Goal: Information Seeking & Learning: Learn about a topic

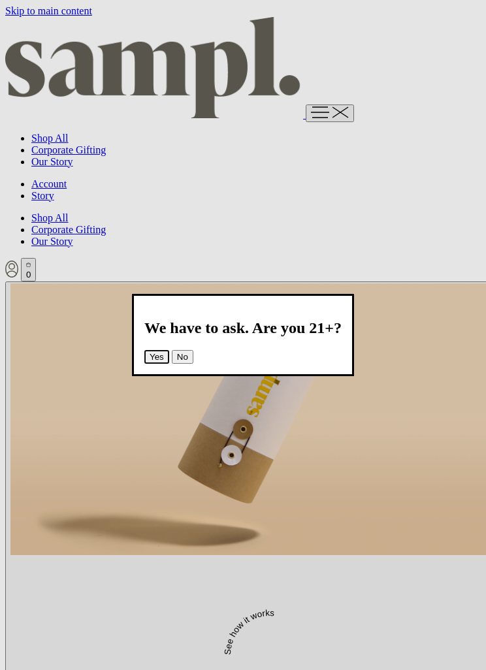
click at [169, 350] on button "Yes" at bounding box center [156, 357] width 25 height 14
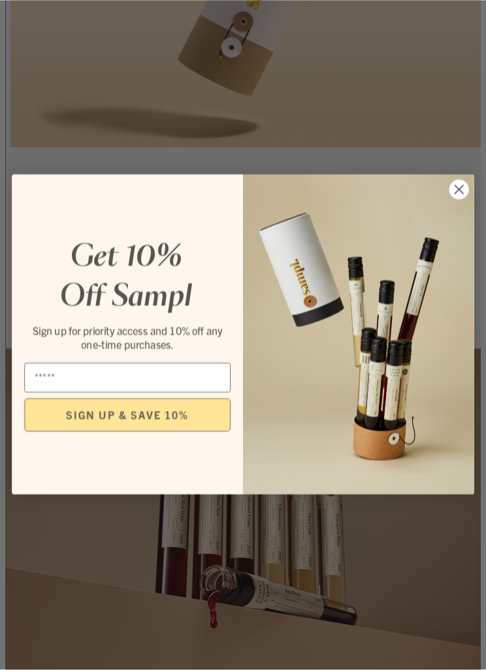
scroll to position [408, 0]
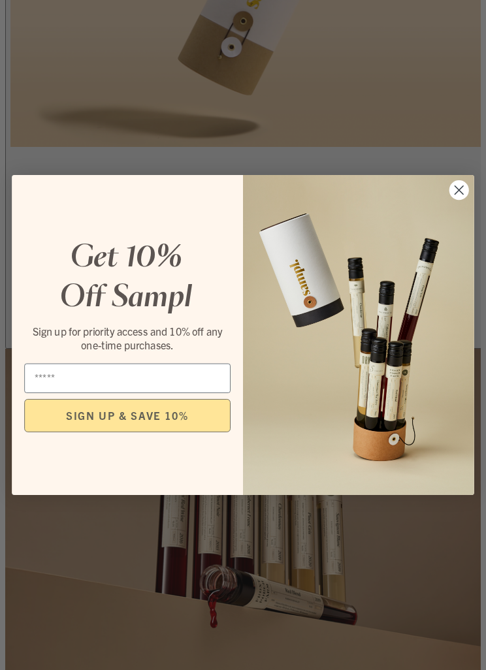
click at [461, 200] on circle "Close dialog" at bounding box center [459, 190] width 20 height 20
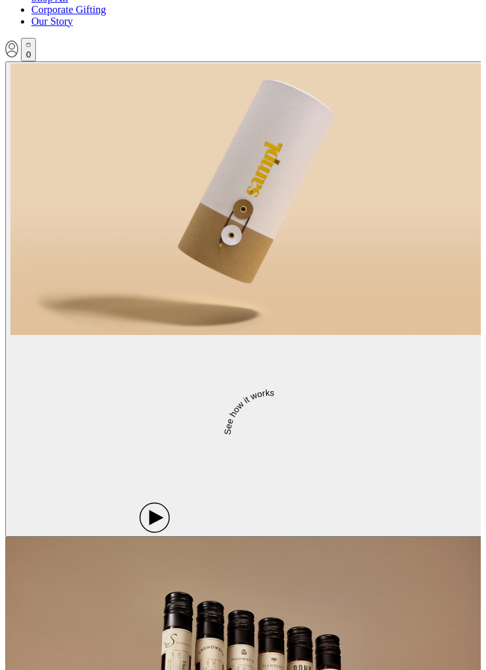
scroll to position [0, 0]
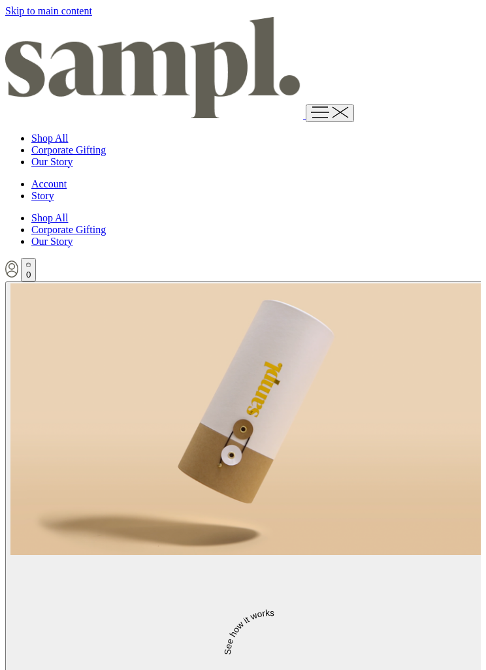
click at [63, 32] on img at bounding box center [154, 67] width 298 height 101
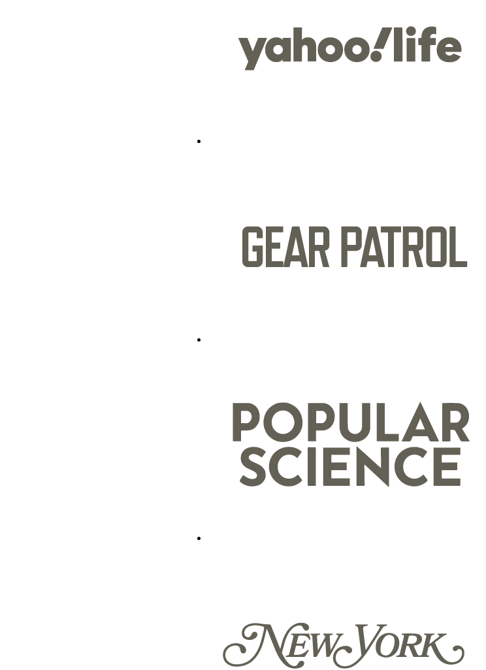
scroll to position [2544, 0]
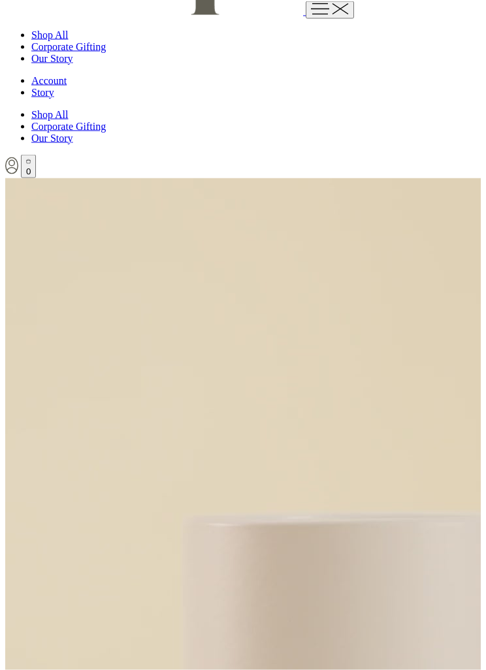
scroll to position [0, 0]
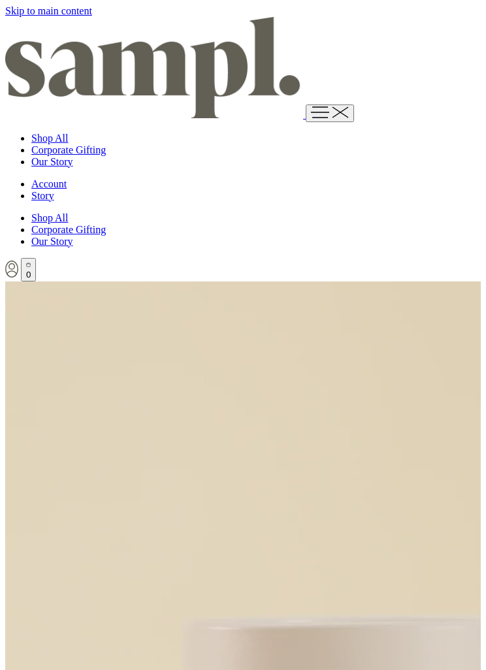
click at [68, 212] on link "Shop All" at bounding box center [49, 217] width 37 height 11
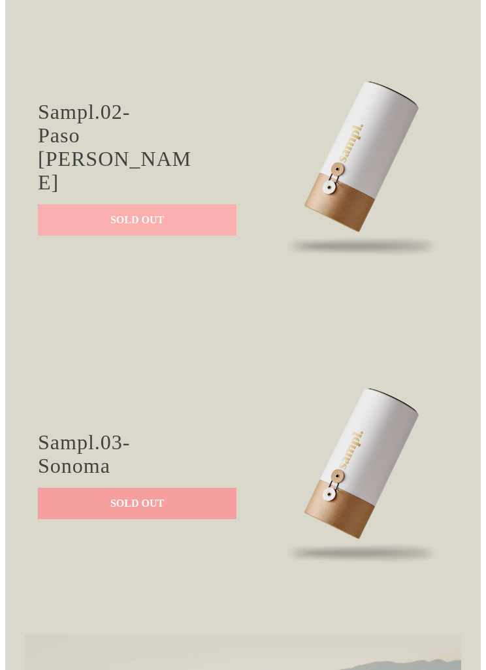
scroll to position [1129, 0]
